Goal: Check status: Check status

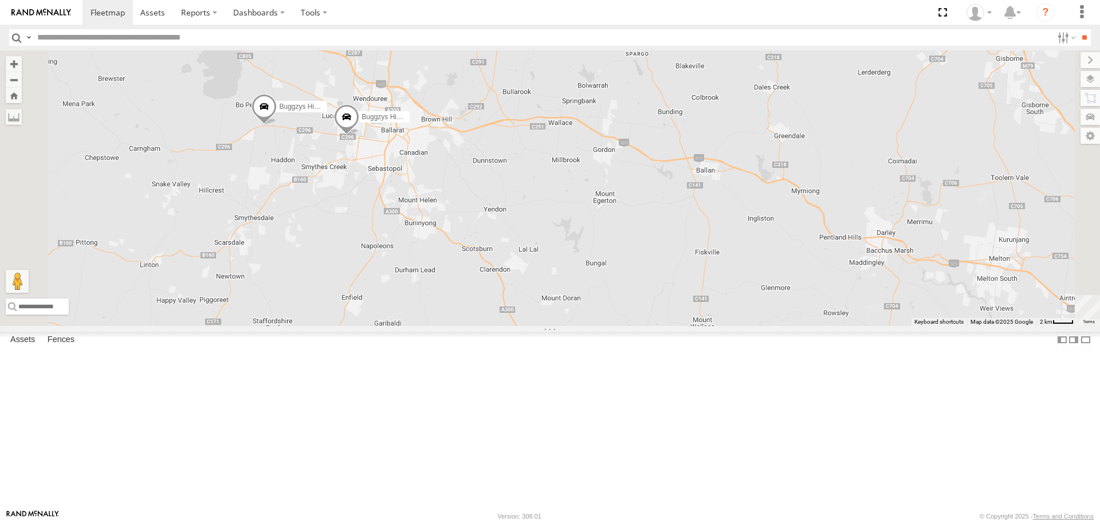
drag, startPoint x: 591, startPoint y: 308, endPoint x: 622, endPoint y: 228, distance: 86.0
click at [622, 228] on div "Buggzys HiAce #1 Buggzys HiAce #2 Cleaner Wagon #1" at bounding box center [550, 187] width 1100 height 275
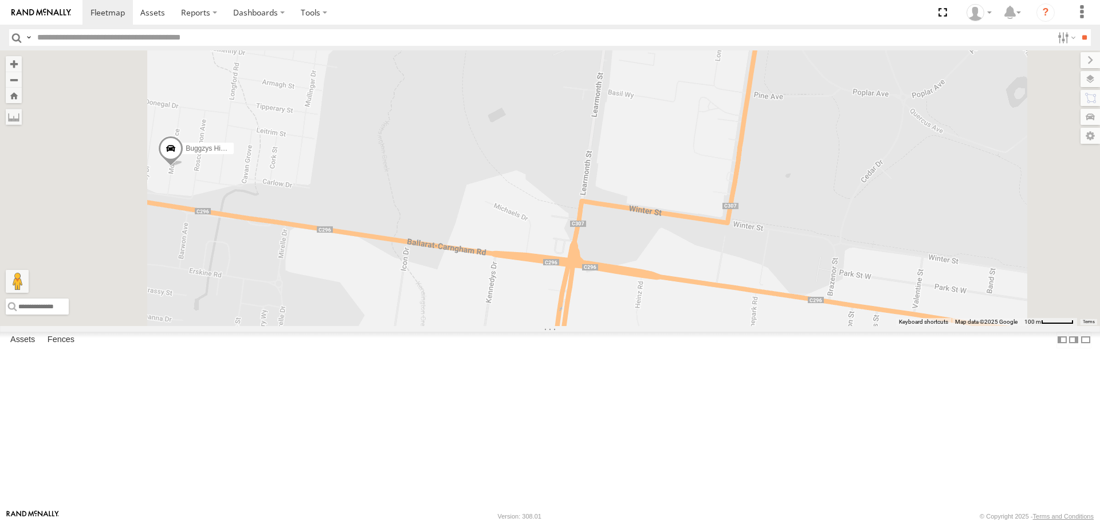
drag, startPoint x: 406, startPoint y: 307, endPoint x: 548, endPoint y: 276, distance: 144.8
click at [548, 276] on div "Buggzys HiAce #1 Buggzys HiAce #2 Cleaner Wagon #1" at bounding box center [550, 187] width 1100 height 275
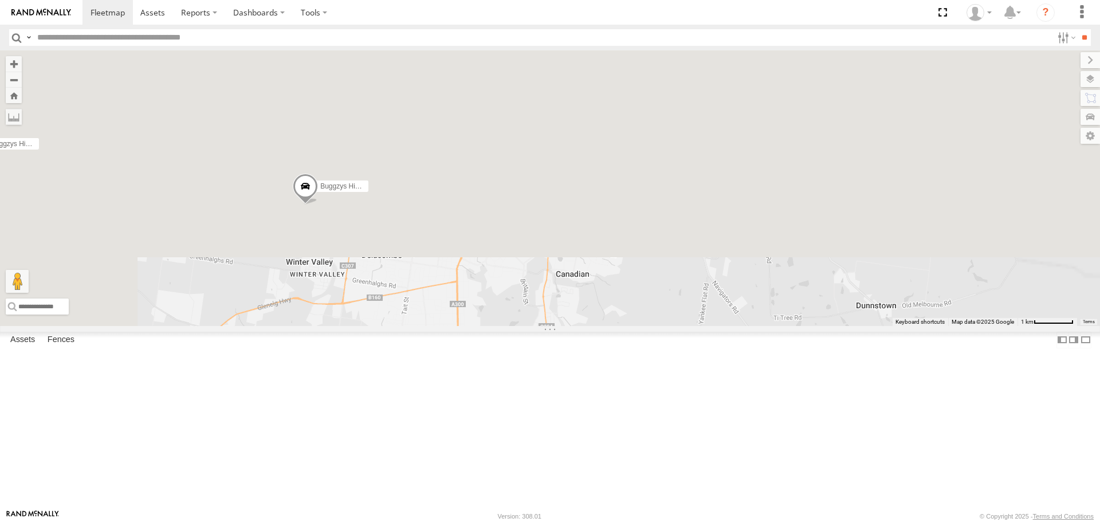
drag, startPoint x: 439, startPoint y: 130, endPoint x: 508, endPoint y: 436, distance: 313.7
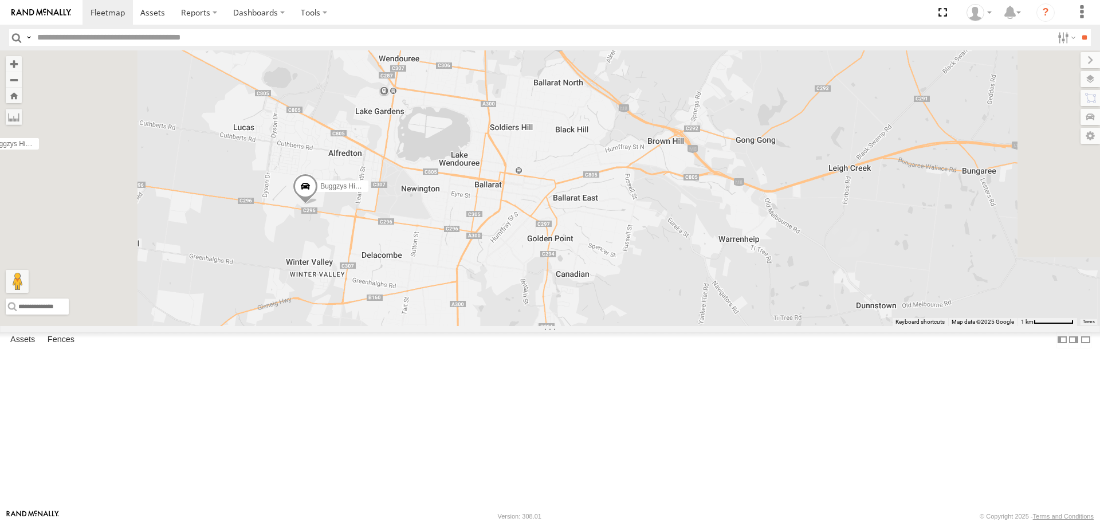
click at [508, 521] on html at bounding box center [550, 261] width 1100 height 522
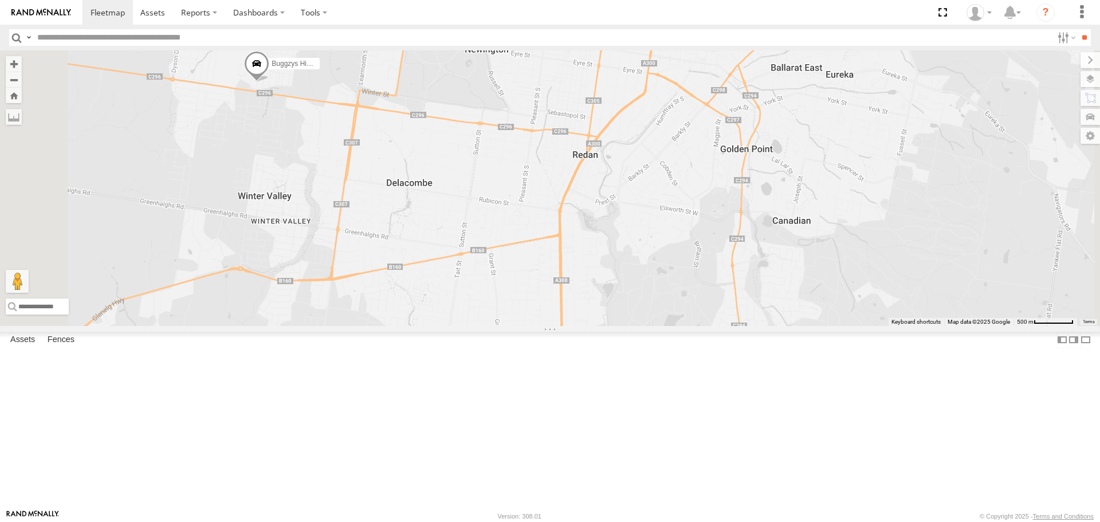
drag, startPoint x: 415, startPoint y: 240, endPoint x: 595, endPoint y: 372, distance: 223.3
click at [595, 325] on div "Buggzys HiAce #1 Buggzys HiAce #2 Cleaner Wagon #1" at bounding box center [550, 187] width 1100 height 275
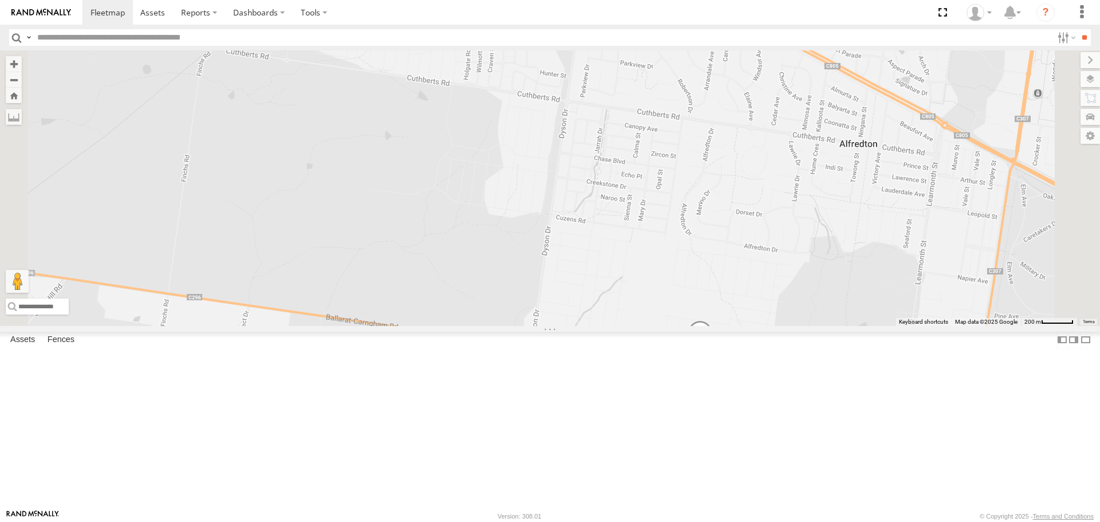
drag, startPoint x: 810, startPoint y: 411, endPoint x: 650, endPoint y: 330, distance: 179.4
click at [650, 325] on div "Buggzys HiAce #1 Buggzys HiAce #2 Cleaner Wagon #1" at bounding box center [550, 187] width 1100 height 275
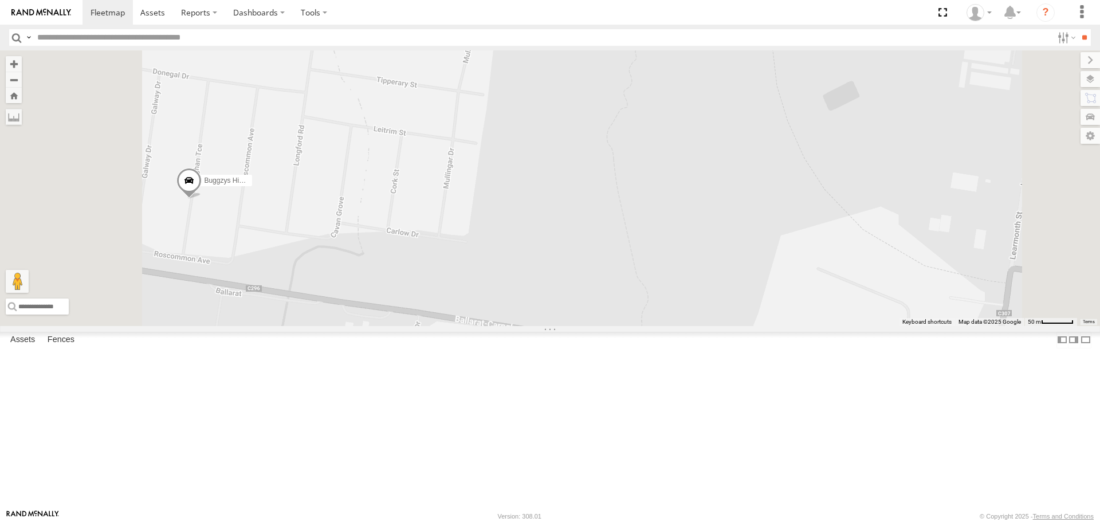
drag, startPoint x: 464, startPoint y: 305, endPoint x: 538, endPoint y: 311, distance: 74.1
click at [538, 311] on div "Buggzys HiAce #1 Buggzys HiAce #2 Cleaner Wagon #1" at bounding box center [550, 187] width 1100 height 275
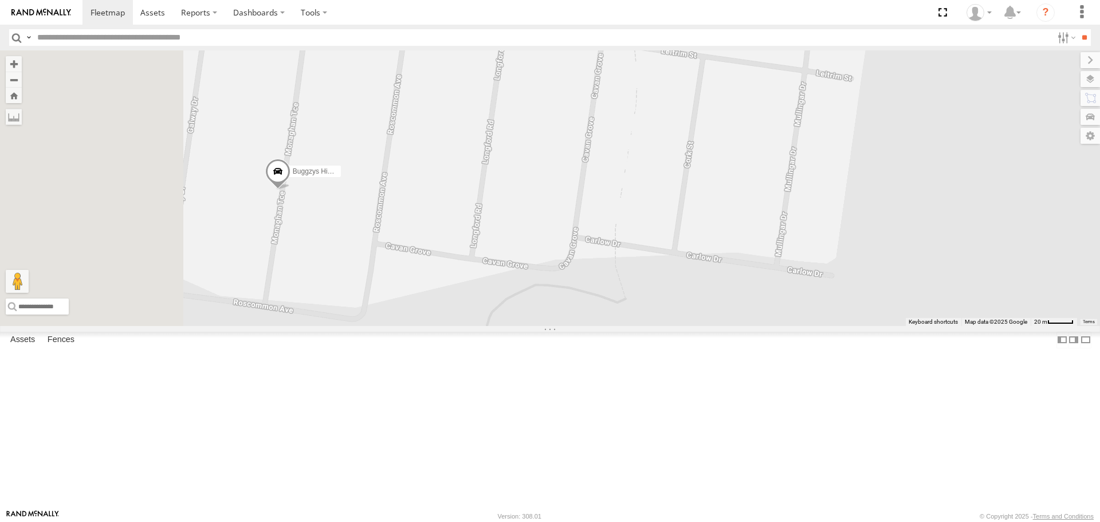
drag, startPoint x: 409, startPoint y: 286, endPoint x: 548, endPoint y: 285, distance: 139.2
click at [548, 285] on div "Buggzys HiAce #1 Buggzys HiAce #2 Cleaner Wagon #1" at bounding box center [550, 187] width 1100 height 275
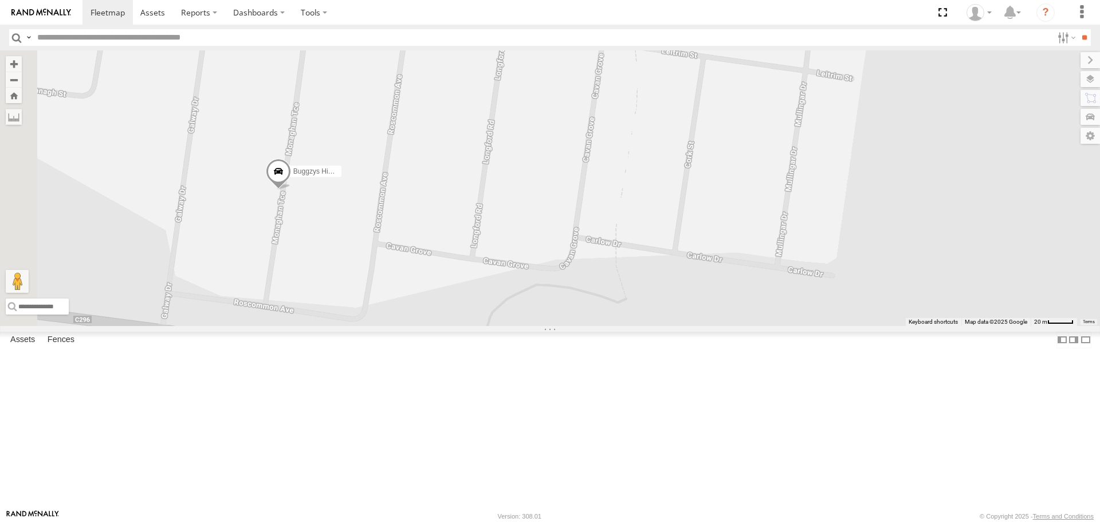
click at [291, 190] on span at bounding box center [278, 174] width 25 height 31
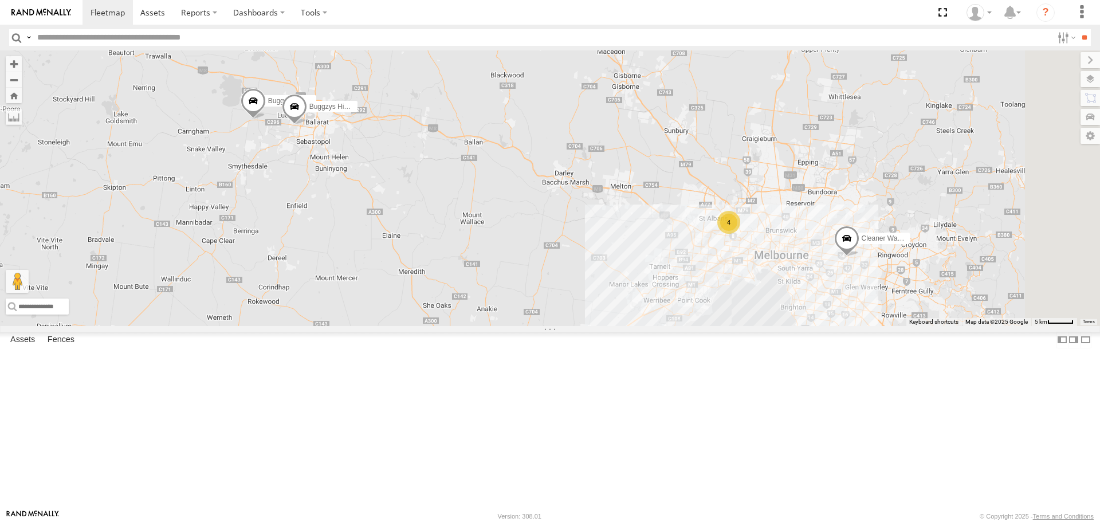
click at [0, 0] on div "Buggzys HiAce #2 Buggzys Electrical" at bounding box center [0, 0] width 0 height 0
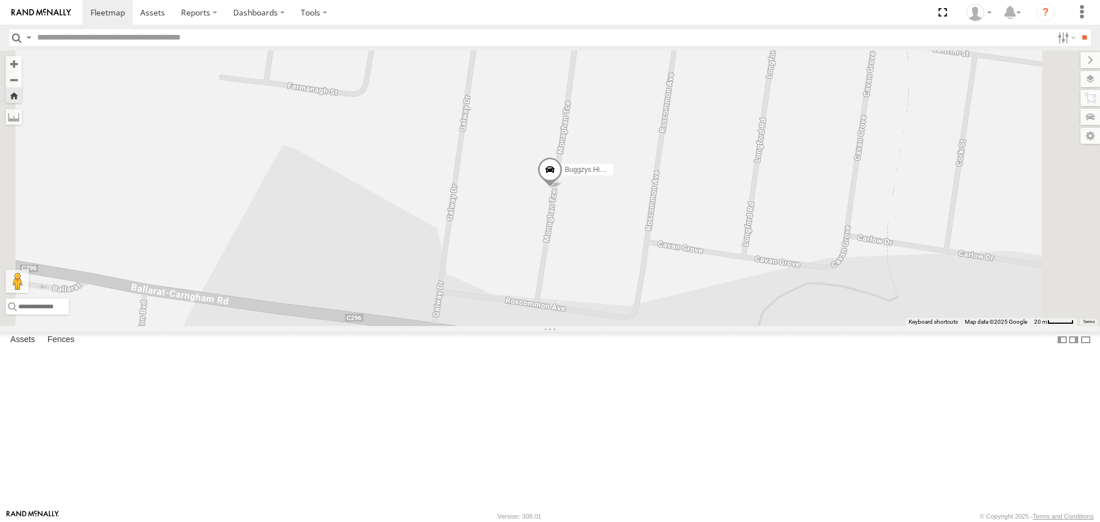
click at [563, 188] on span at bounding box center [549, 173] width 25 height 31
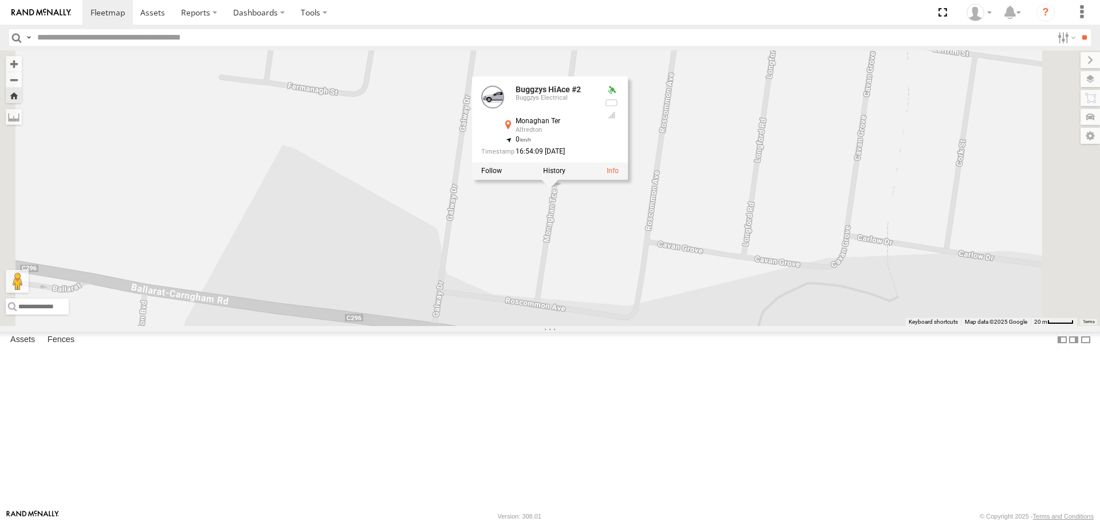
click at [521, 264] on div "Buggzys HiAce #2 Buggzys HiAce #2 Buggzys Electrical Monaghan Ter Alfredton -37…" at bounding box center [550, 187] width 1100 height 275
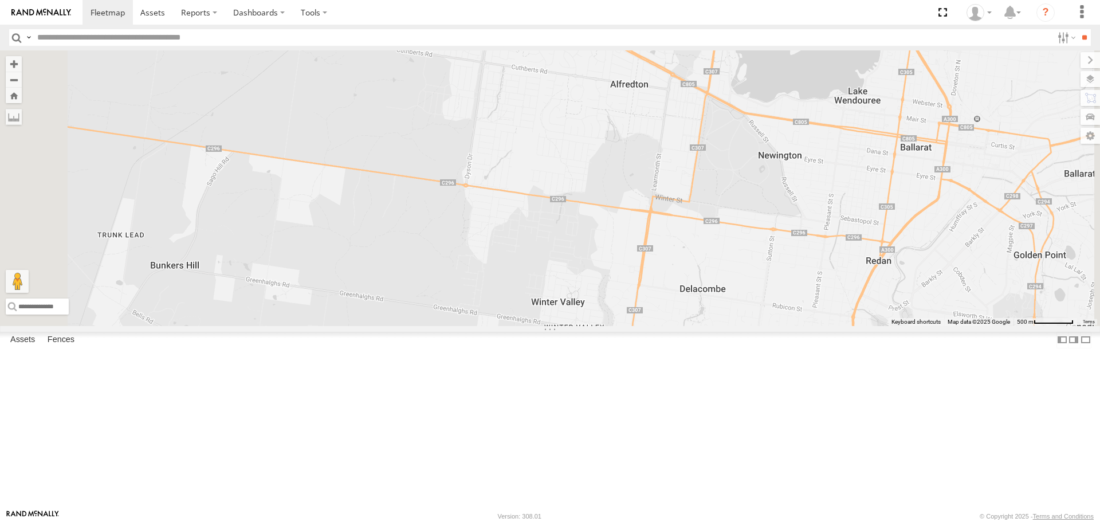
click at [556, 33] on span at bounding box center [543, 17] width 25 height 31
click at [666, 162] on div "Buggzys HiAce #2 Buggzys HiAce #2 Buggzys Electrical Elaine Ave Alfredton -37.5…" at bounding box center [550, 187] width 1100 height 275
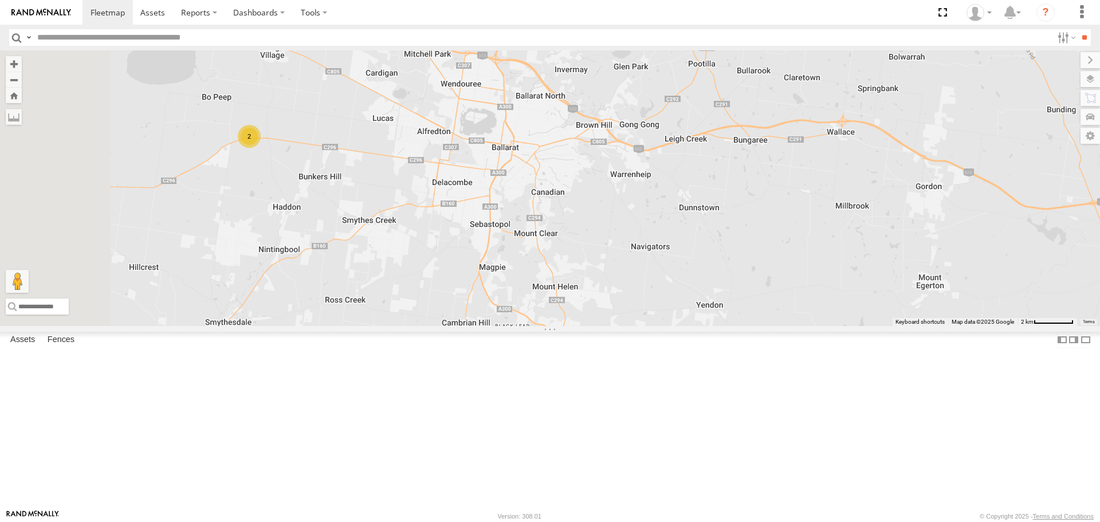
drag, startPoint x: 388, startPoint y: 228, endPoint x: 484, endPoint y: 249, distance: 98.0
click at [485, 252] on div "Cleaner Wagon #1 2" at bounding box center [550, 187] width 1100 height 275
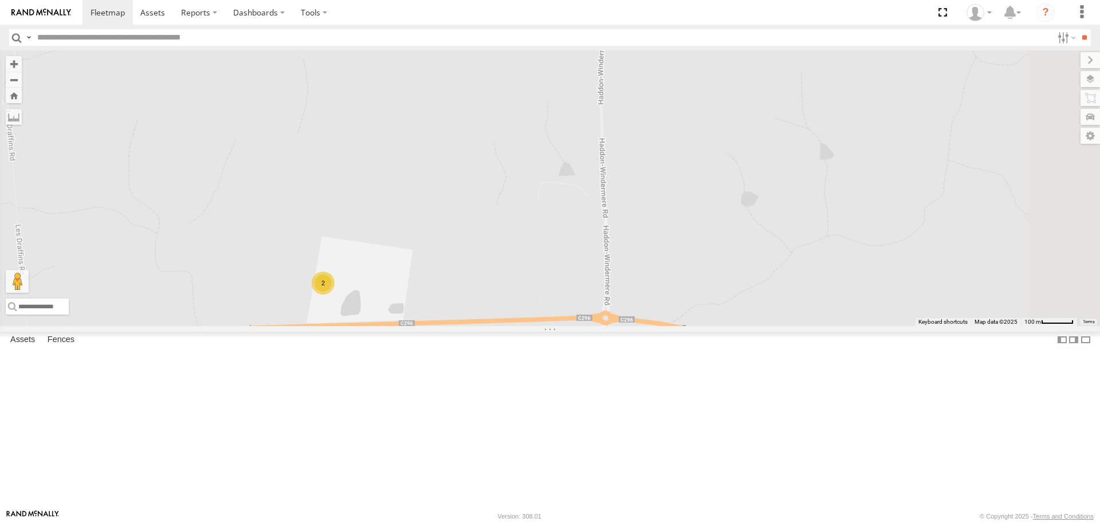
click at [335, 294] on div "2" at bounding box center [323, 283] width 23 height 23
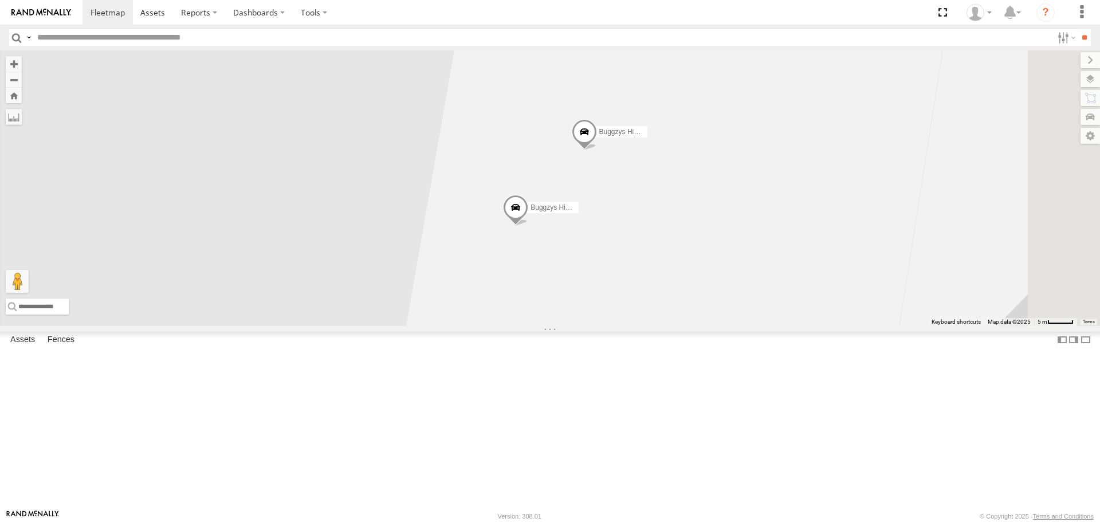
click at [879, 325] on div "Cleaner Wagon #1 Buggzys HiAce #1 Buggzys HiAce #2" at bounding box center [550, 187] width 1100 height 275
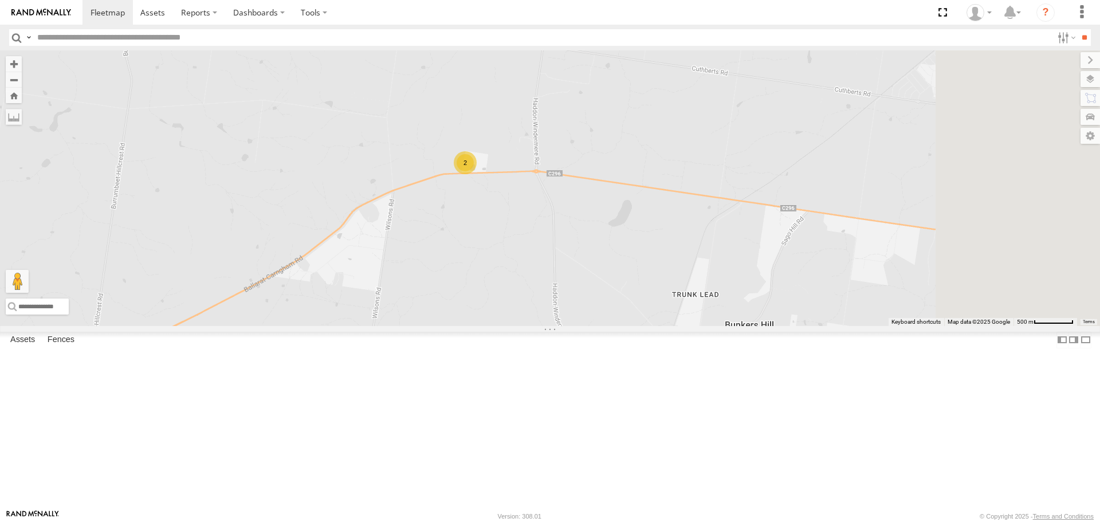
drag, startPoint x: 858, startPoint y: 309, endPoint x: 728, endPoint y: 293, distance: 131.0
click at [732, 291] on div "Cleaner Wagon #1 2" at bounding box center [550, 187] width 1100 height 275
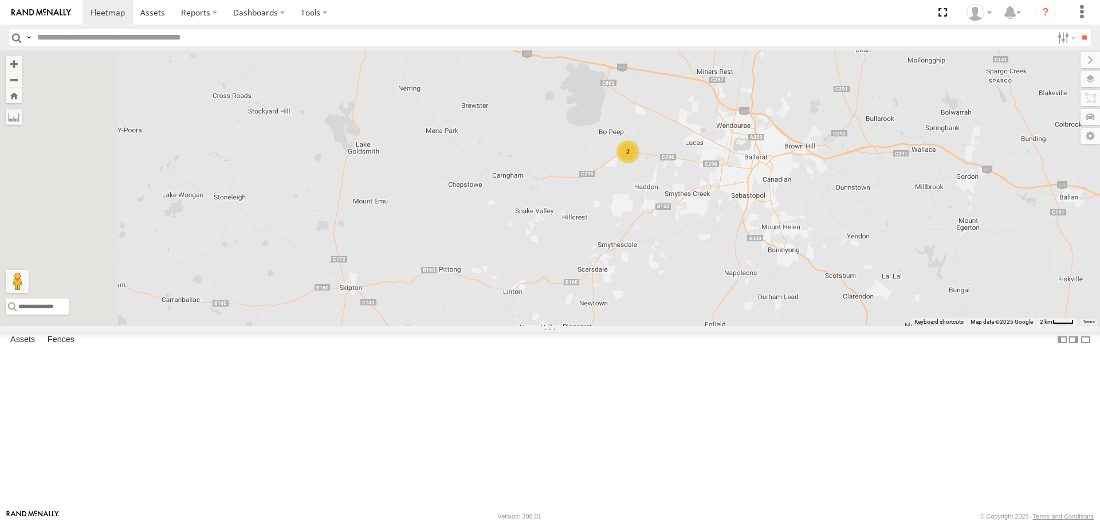
drag, startPoint x: 548, startPoint y: 179, endPoint x: 693, endPoint y: 198, distance: 146.8
click at [693, 198] on div "Cleaner Wagon #1 2" at bounding box center [550, 187] width 1100 height 275
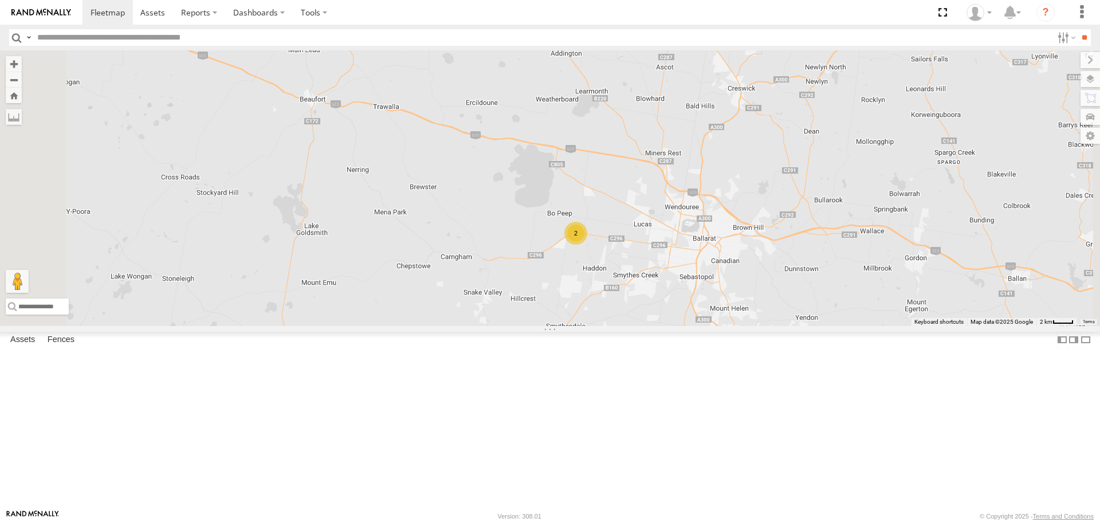
drag, startPoint x: 804, startPoint y: 220, endPoint x: 752, endPoint y: 300, distance: 95.7
click at [752, 300] on div "Cleaner Wagon #1 2" at bounding box center [550, 187] width 1100 height 275
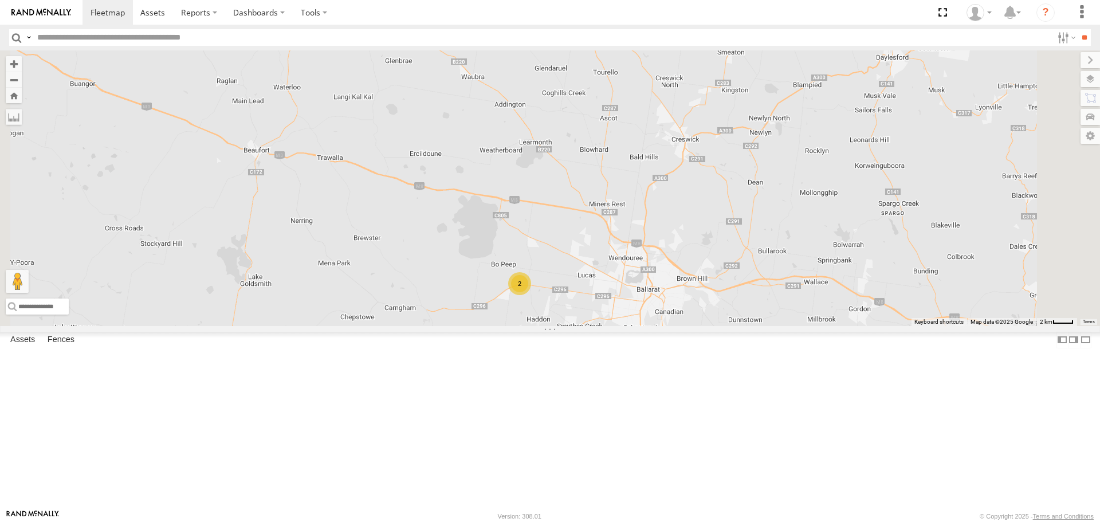
drag, startPoint x: 771, startPoint y: 269, endPoint x: 736, endPoint y: 305, distance: 50.2
click at [736, 305] on div "Cleaner Wagon #1 2" at bounding box center [550, 187] width 1100 height 275
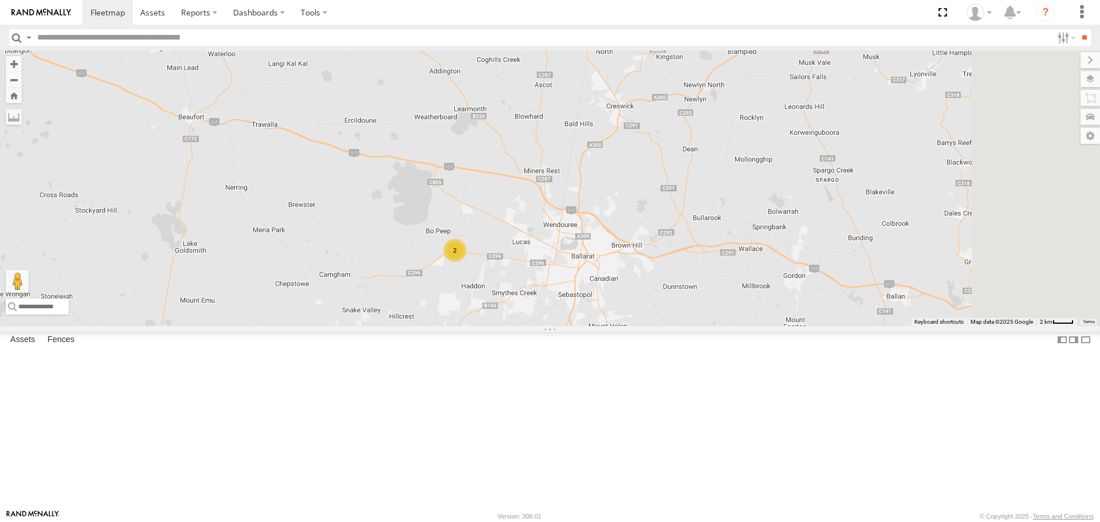
drag, startPoint x: 871, startPoint y: 302, endPoint x: 778, endPoint y: 269, distance: 98.8
click at [778, 269] on div "Cleaner Wagon #1 2" at bounding box center [550, 187] width 1100 height 275
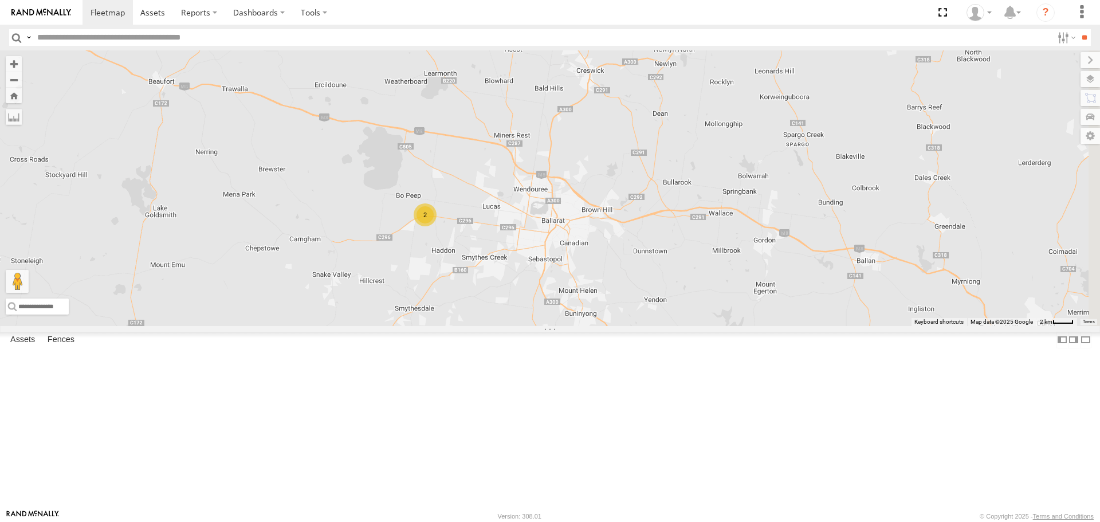
drag, startPoint x: 788, startPoint y: 261, endPoint x: 753, endPoint y: 212, distance: 60.4
click at [753, 212] on div "Cleaner Wagon #1 2" at bounding box center [550, 187] width 1100 height 275
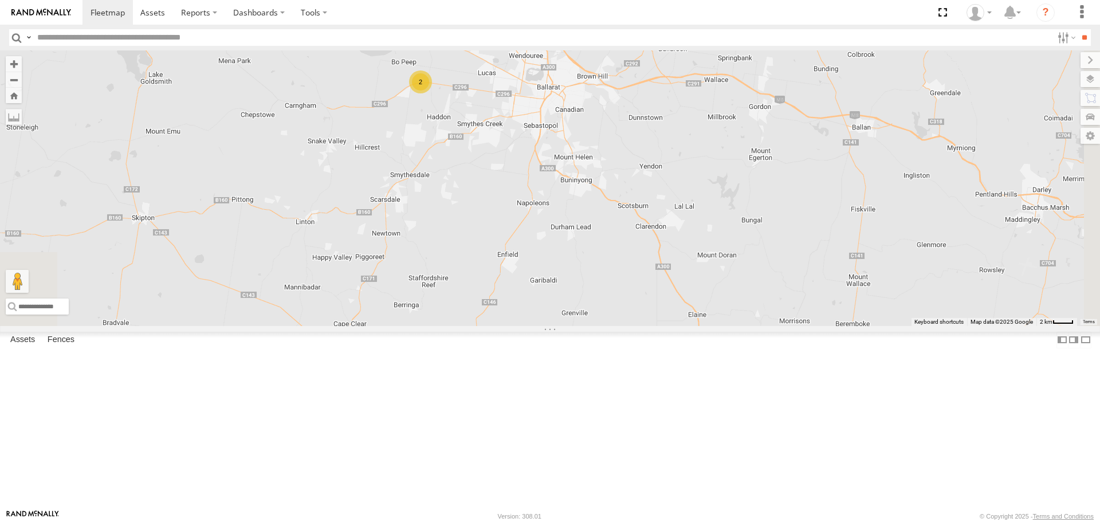
drag, startPoint x: 695, startPoint y: 403, endPoint x: 698, endPoint y: 282, distance: 120.3
click at [698, 282] on div "Cleaner Wagon #1 2" at bounding box center [550, 187] width 1100 height 275
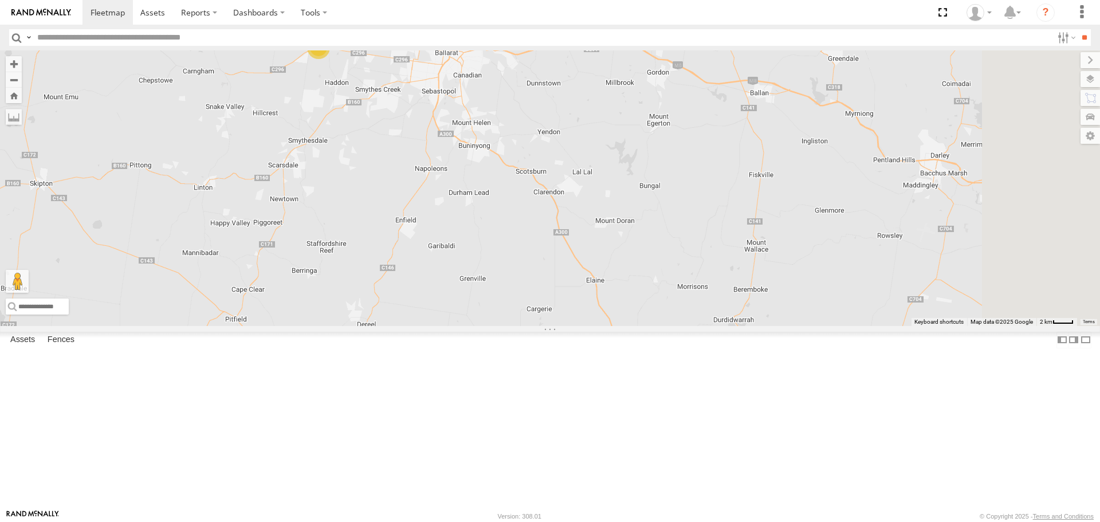
drag, startPoint x: 728, startPoint y: 345, endPoint x: 621, endPoint y: 312, distance: 111.6
click at [621, 312] on div "Cleaner Wagon #1 2" at bounding box center [550, 187] width 1100 height 275
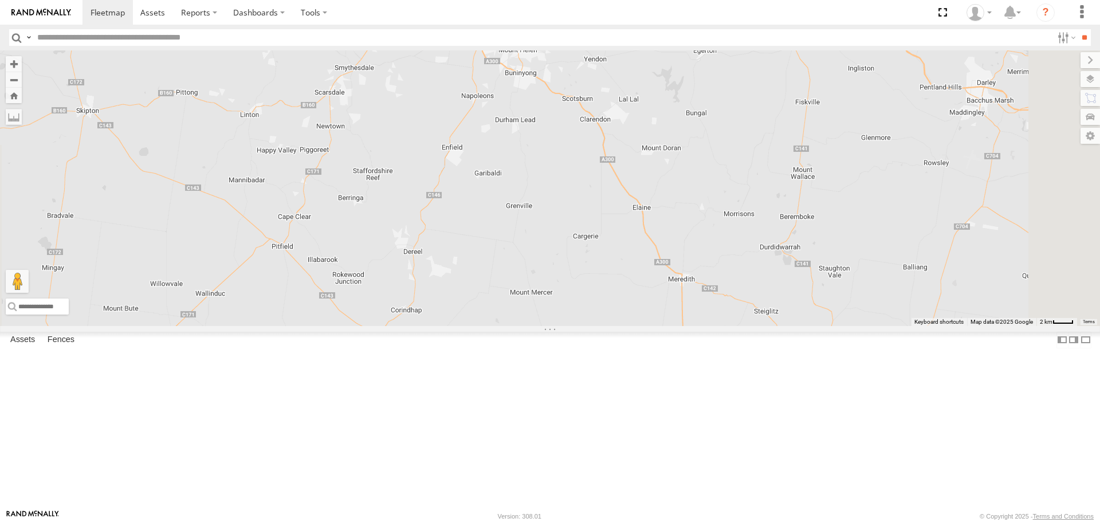
drag, startPoint x: 619, startPoint y: 337, endPoint x: 649, endPoint y: 294, distance: 51.8
click at [650, 285] on div "Cleaner Wagon #1 2" at bounding box center [550, 187] width 1100 height 275
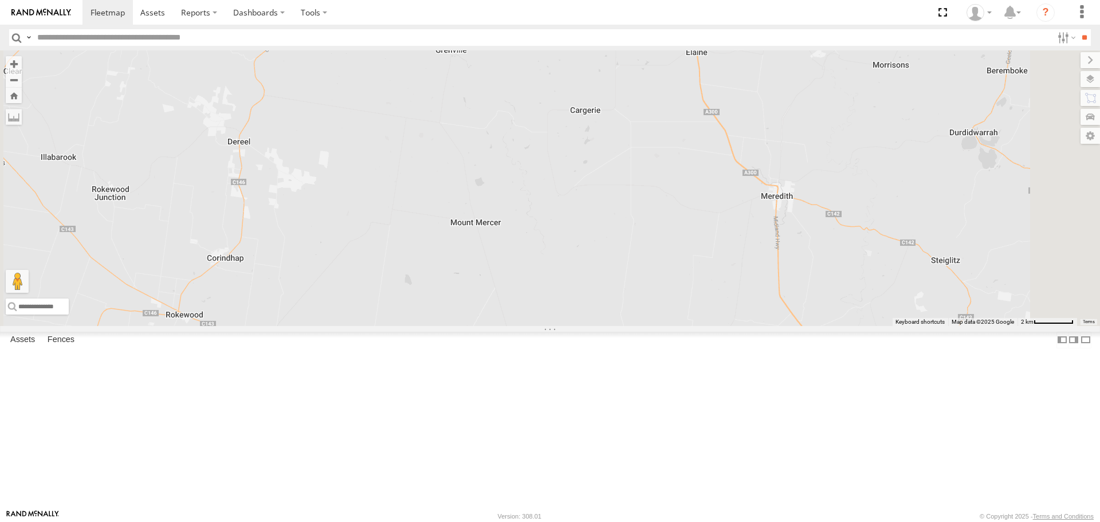
drag, startPoint x: 717, startPoint y: 379, endPoint x: 783, endPoint y: 236, distance: 157.1
click at [783, 236] on div "Cleaner Wagon #1" at bounding box center [550, 187] width 1100 height 275
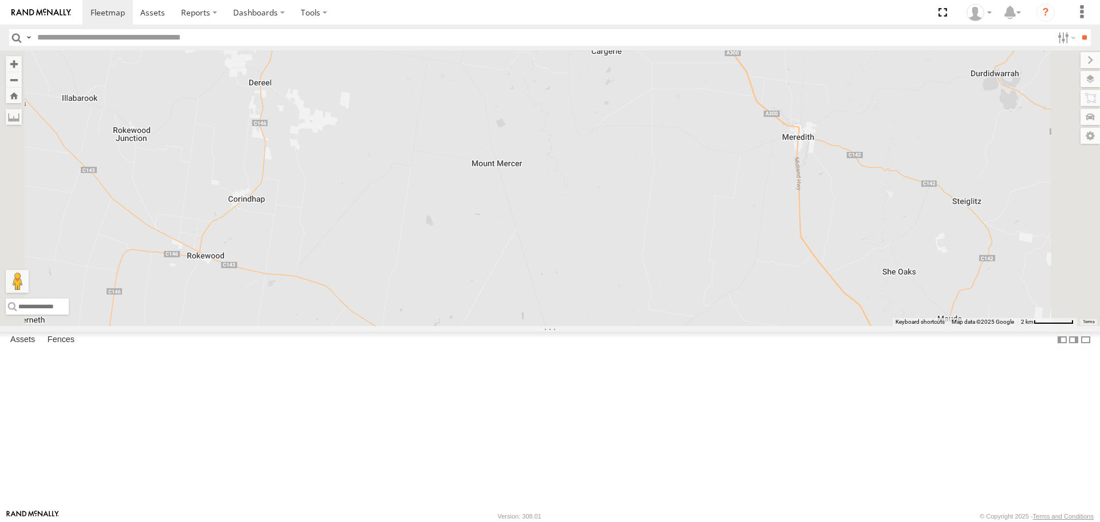
drag, startPoint x: 744, startPoint y: 383, endPoint x: 771, endPoint y: 372, distance: 28.5
click at [775, 325] on div "Cleaner Wagon #1" at bounding box center [550, 187] width 1100 height 275
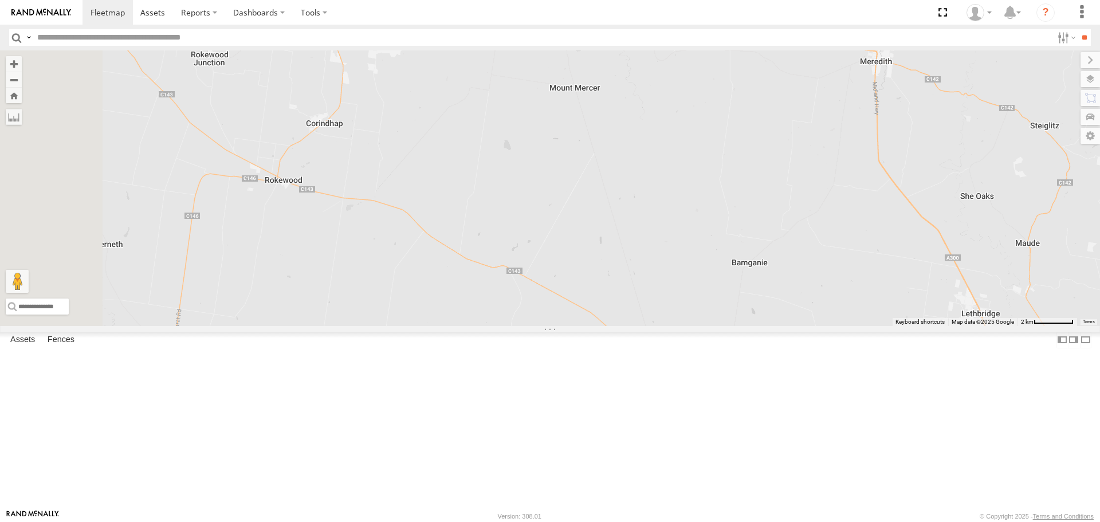
drag, startPoint x: 606, startPoint y: 358, endPoint x: 697, endPoint y: 354, distance: 91.2
click at [694, 325] on div "Cleaner Wagon #1" at bounding box center [550, 187] width 1100 height 275
